Goal: Find specific page/section: Find specific page/section

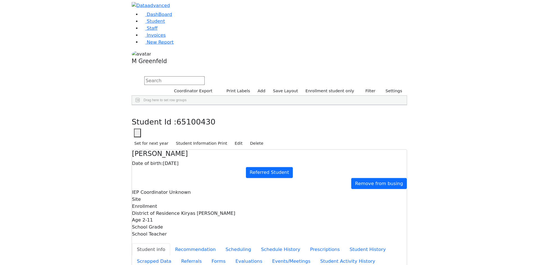
scroll to position [136, 0]
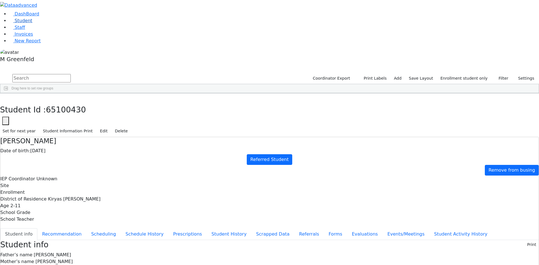
click at [32, 23] on link "Student" at bounding box center [20, 20] width 23 height 5
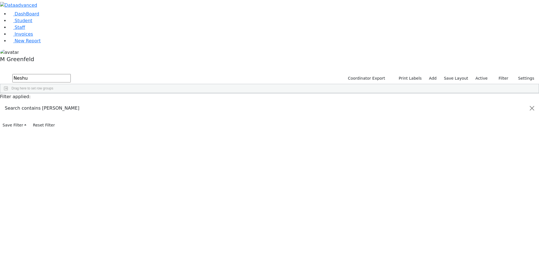
type input "Neshu"
click at [264, 93] on div "Site" at bounding box center [256, 97] width 16 height 9
click at [269, 95] on span at bounding box center [266, 97] width 4 height 4
click at [264, 93] on div "Site 1" at bounding box center [256, 97] width 16 height 9
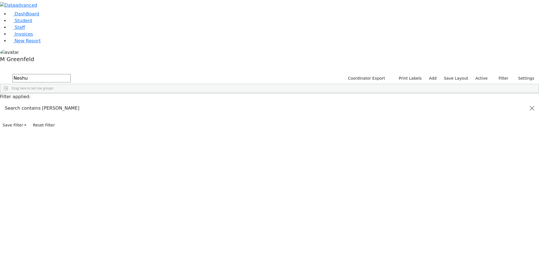
click at [264, 93] on div "Site" at bounding box center [256, 97] width 16 height 9
click at [264, 93] on div "Site 1" at bounding box center [256, 97] width 16 height 9
click at [83, 102] on div "Shmiel" at bounding box center [69, 106] width 27 height 8
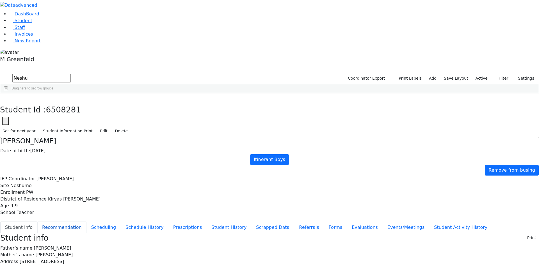
click at [86, 222] on button "Recommendation" at bounding box center [61, 228] width 49 height 12
checkbox input "true"
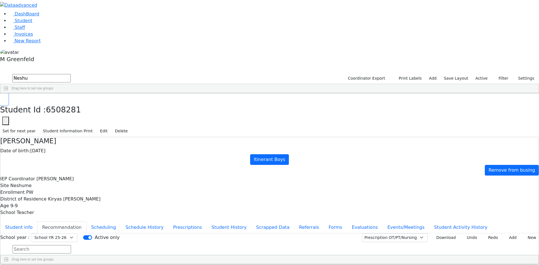
click at [6, 98] on icon "button" at bounding box center [4, 99] width 3 height 3
click at [81, 110] on div "[DEMOGRAPHIC_DATA]" at bounding box center [67, 114] width 27 height 8
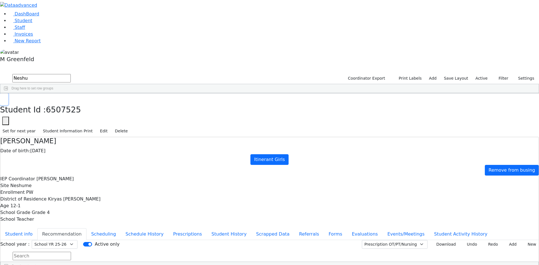
click at [6, 98] on icon "button" at bounding box center [4, 99] width 3 height 3
